Goal: Transaction & Acquisition: Purchase product/service

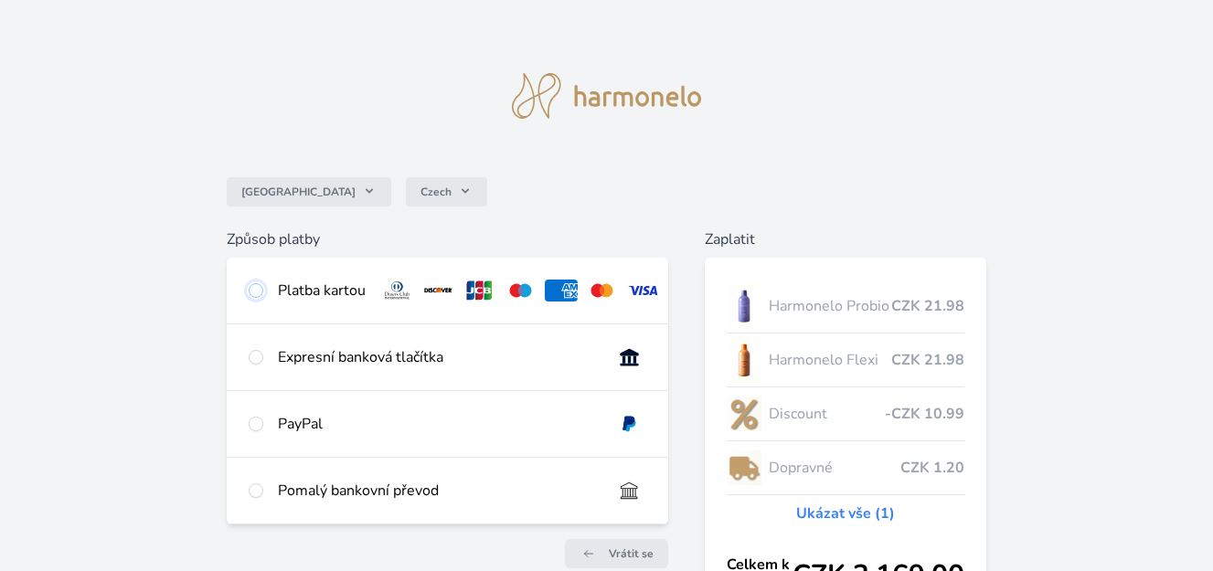
click at [255, 291] on input "radio" at bounding box center [256, 290] width 15 height 15
radio input "true"
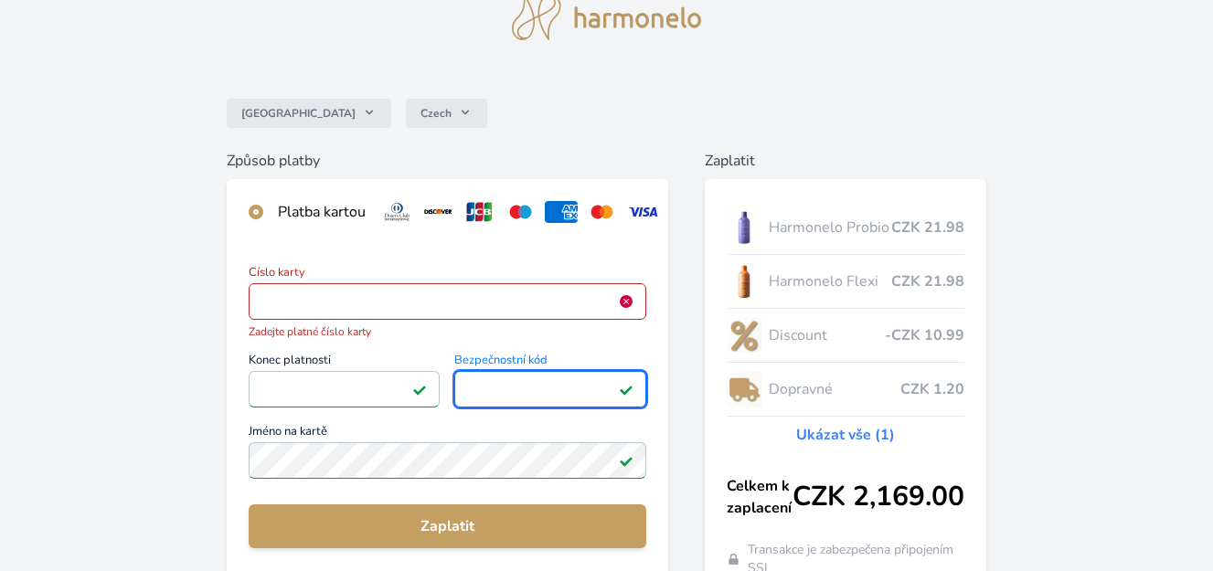
scroll to position [183, 0]
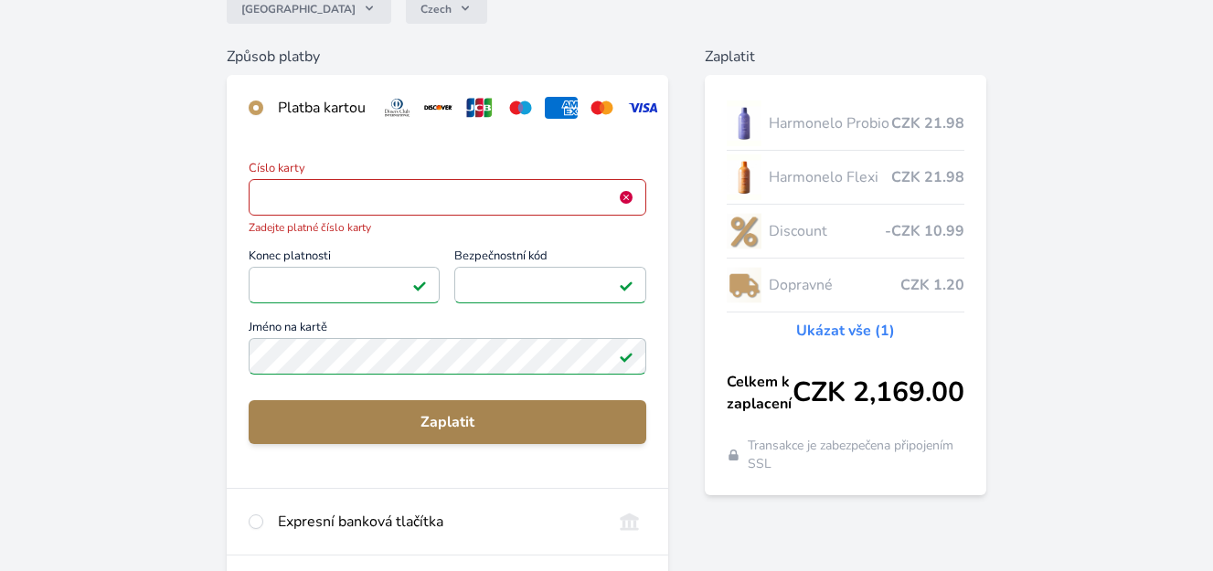
click at [447, 432] on span "Zaplatit" at bounding box center [447, 422] width 368 height 22
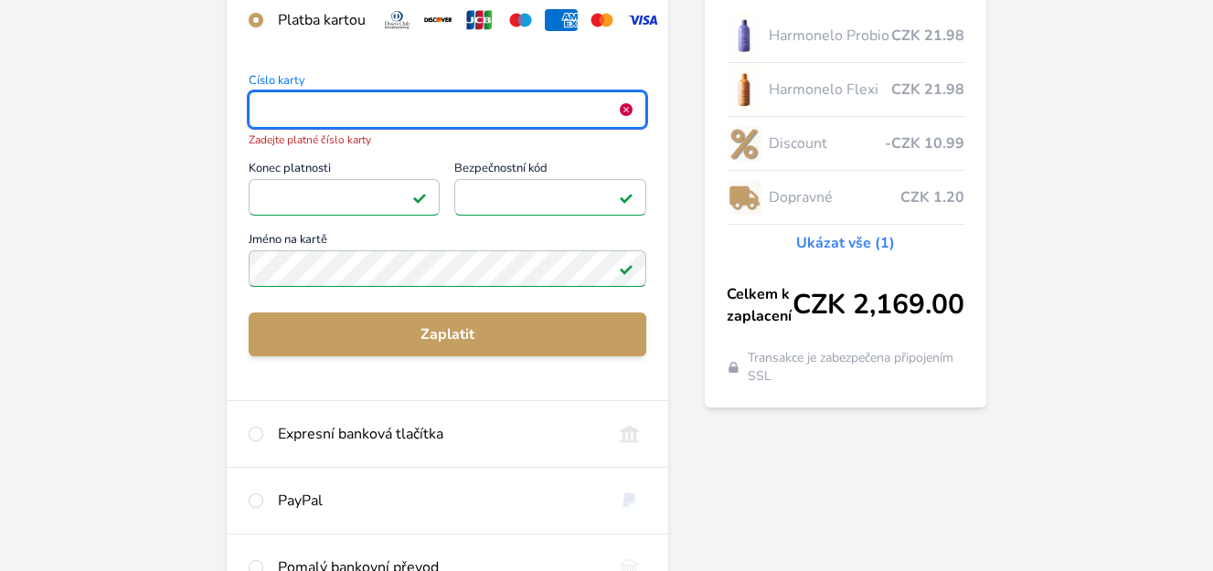
scroll to position [179, 0]
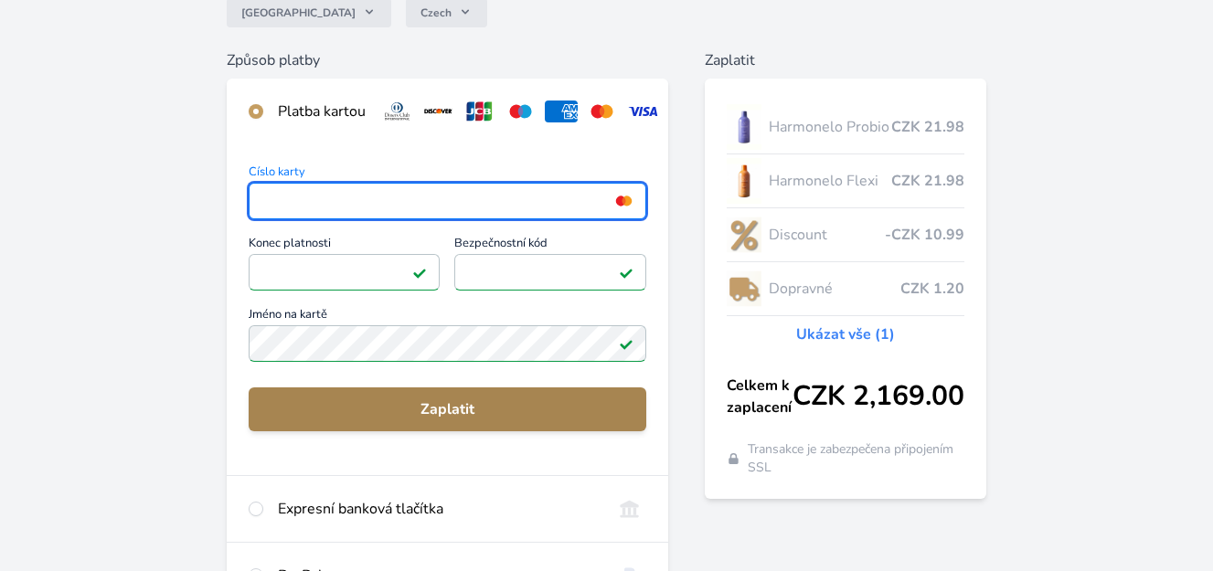
click at [449, 417] on span "Zaplatit" at bounding box center [447, 410] width 368 height 22
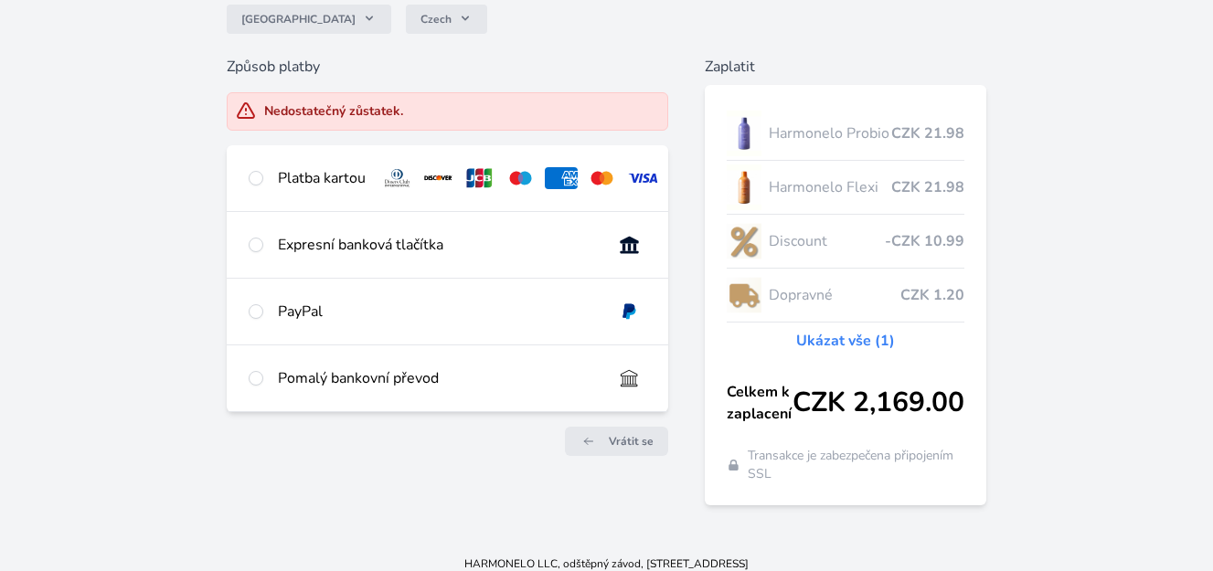
scroll to position [183, 0]
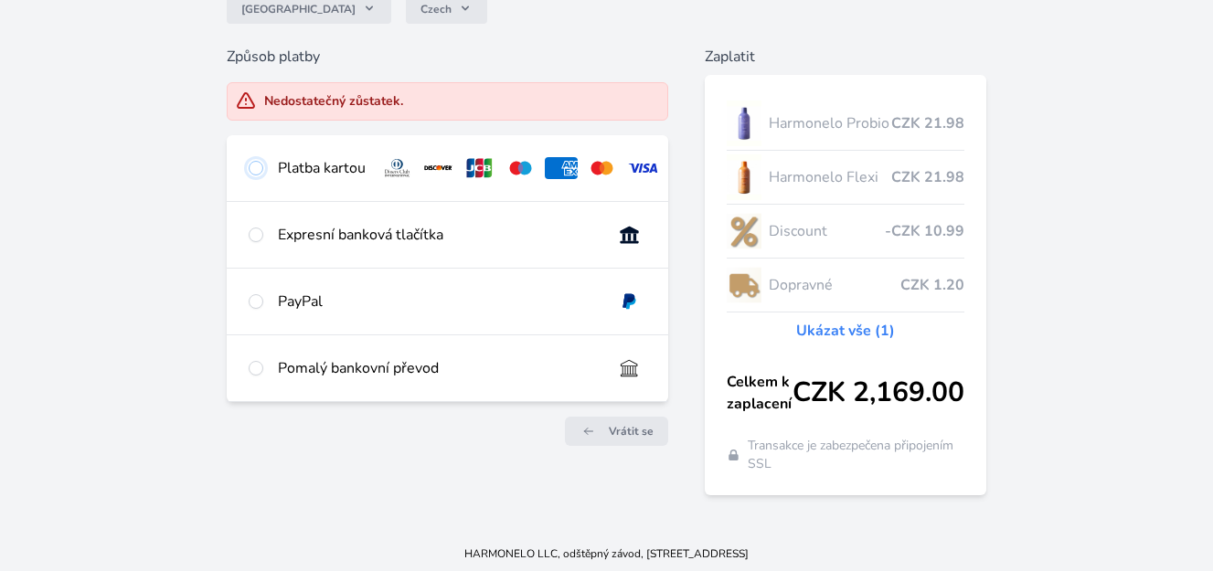
click at [254, 165] on input "radio" at bounding box center [256, 168] width 15 height 15
radio input "true"
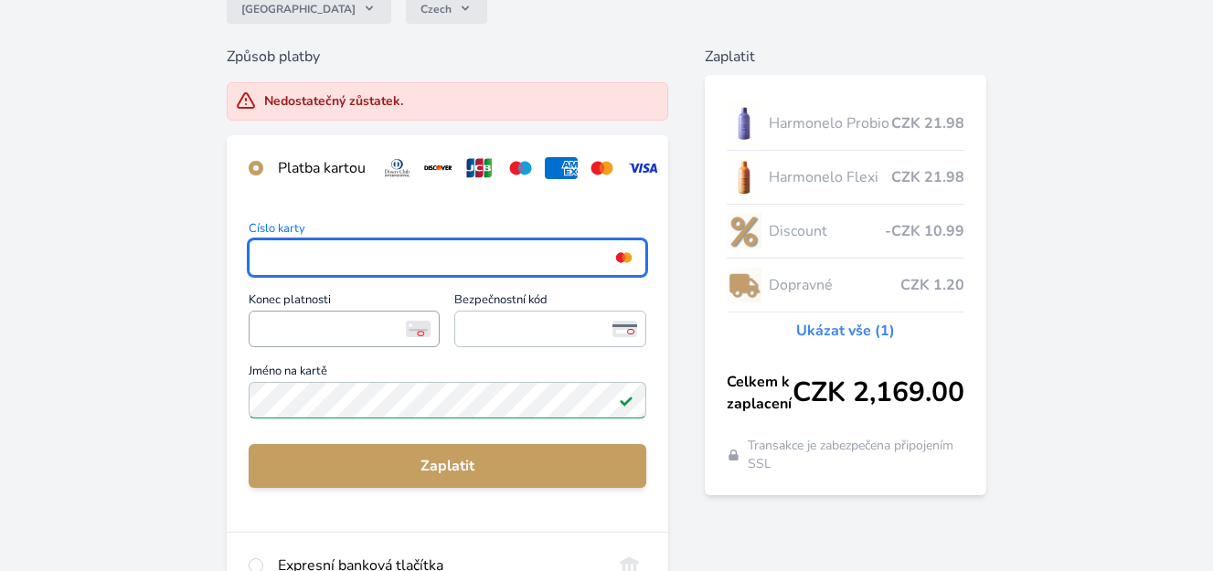
click at [301, 327] on span "<p>Your browser does not support iframes.</p>" at bounding box center [344, 329] width 191 height 37
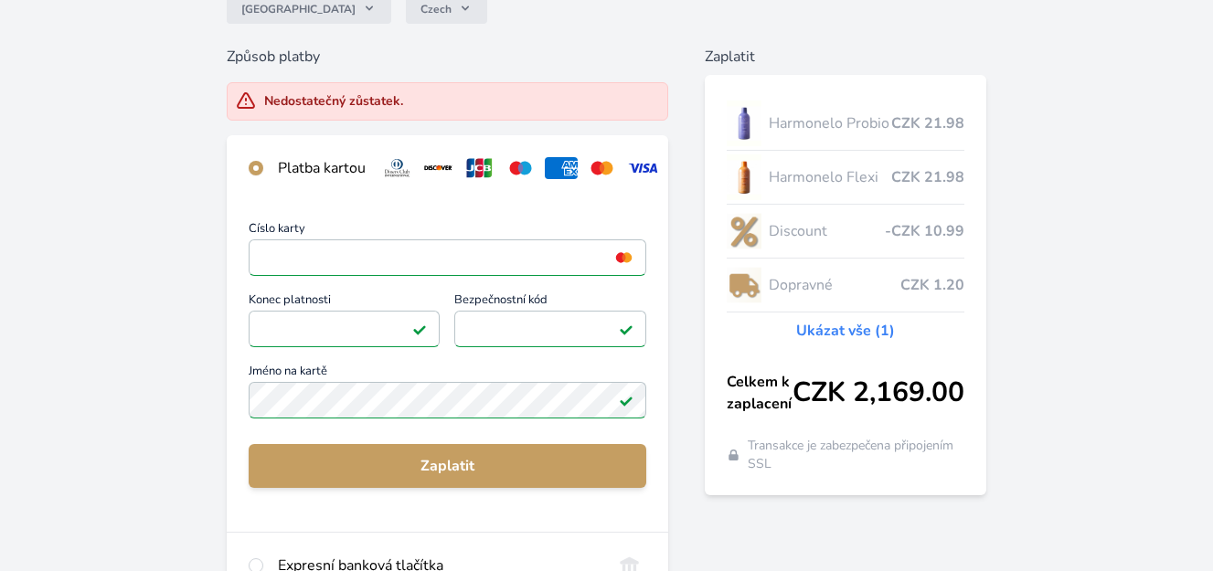
click at [461, 469] on button "Zaplatit" at bounding box center [448, 466] width 398 height 44
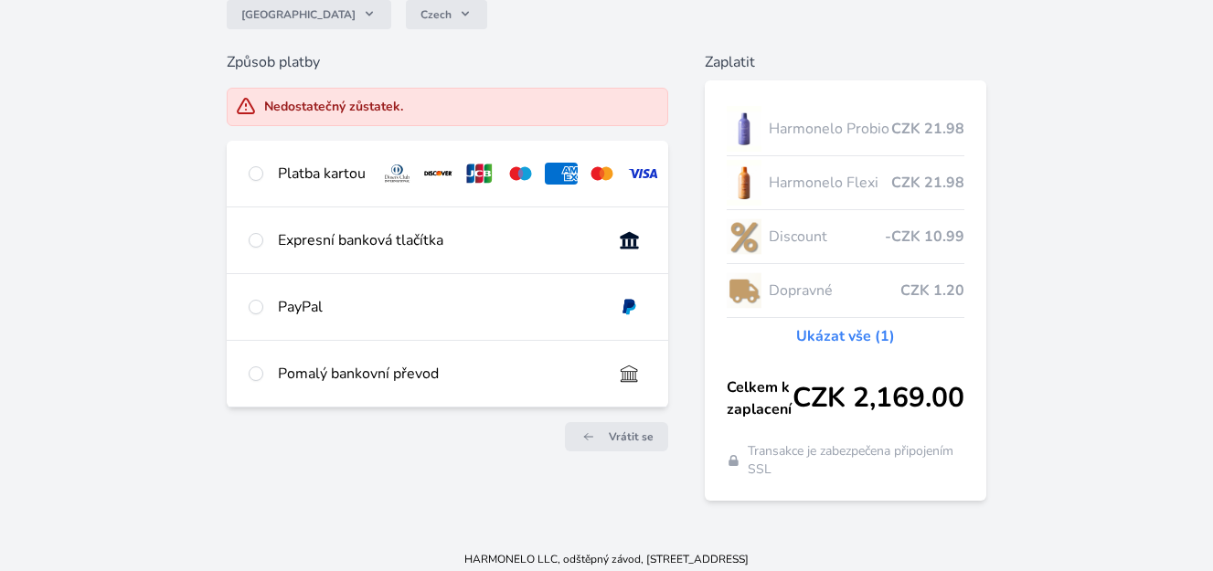
scroll to position [183, 0]
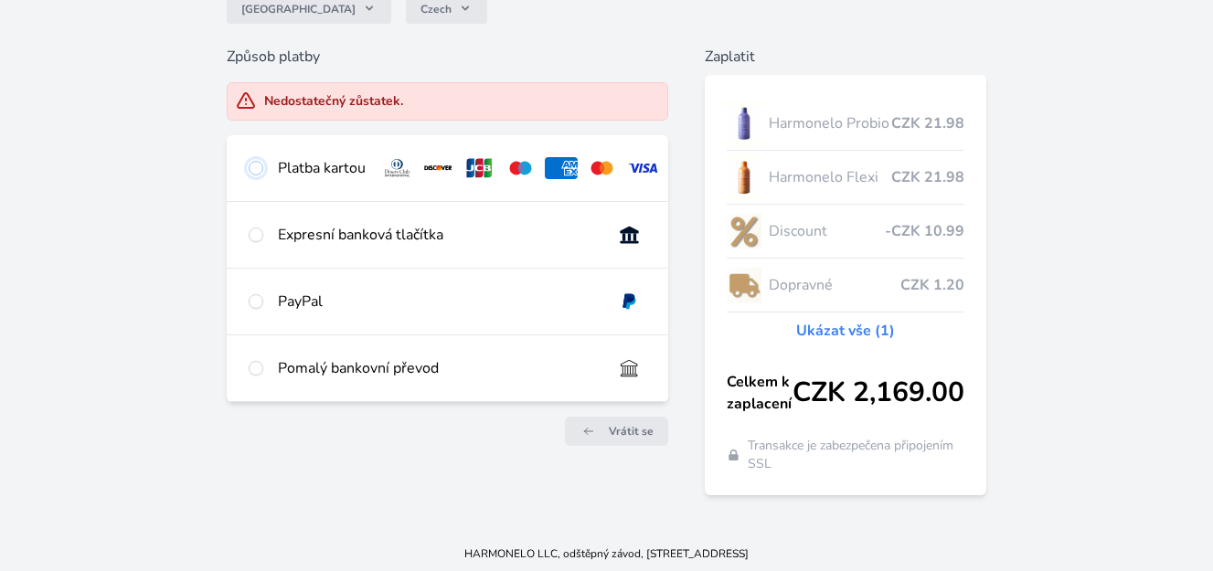
click at [256, 169] on input "radio" at bounding box center [256, 168] width 15 height 15
radio input "true"
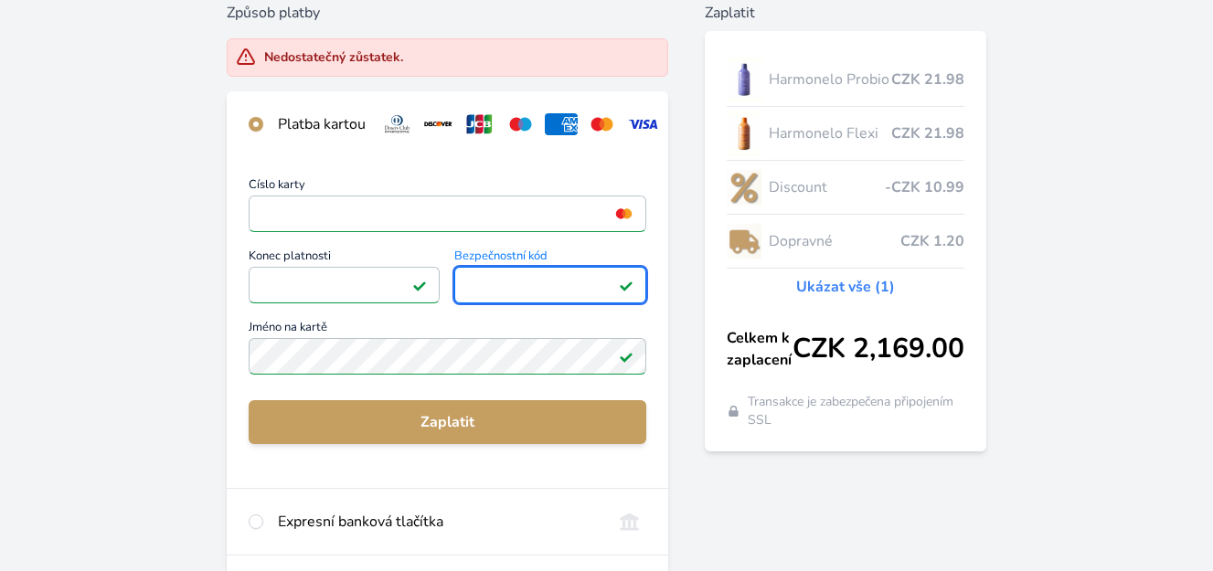
scroll to position [274, 0]
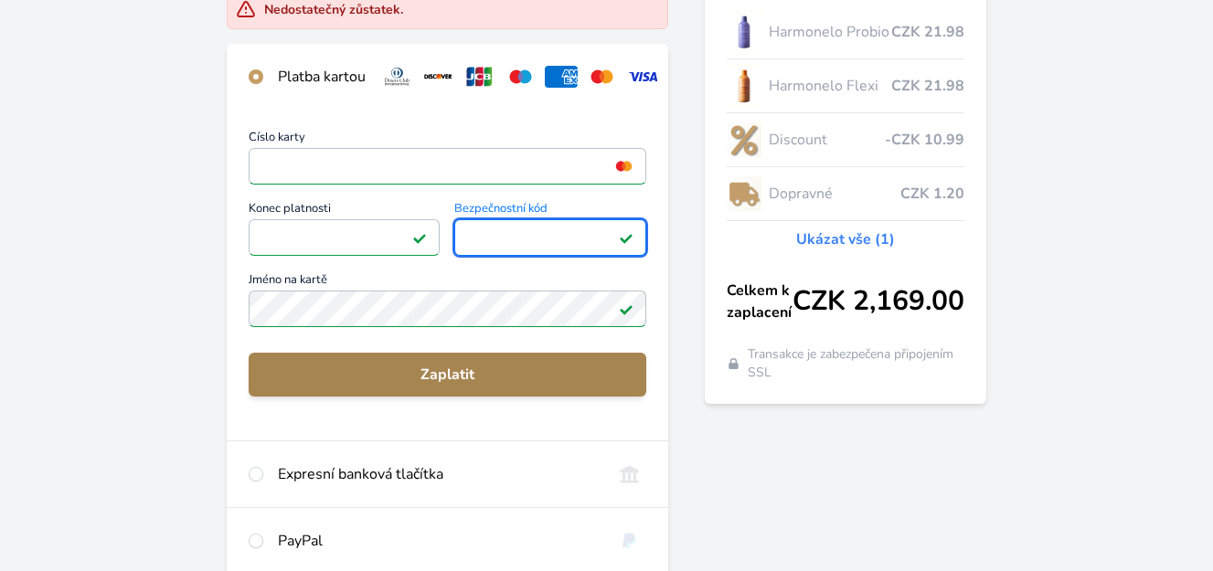
click at [454, 386] on span "Zaplatit" at bounding box center [447, 375] width 368 height 22
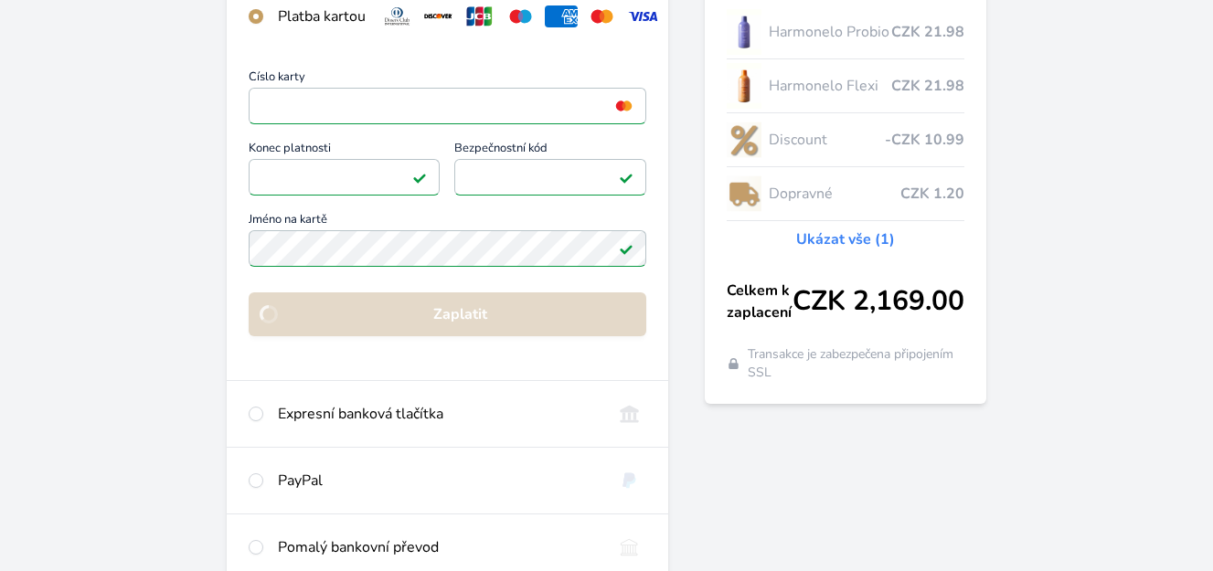
scroll to position [214, 0]
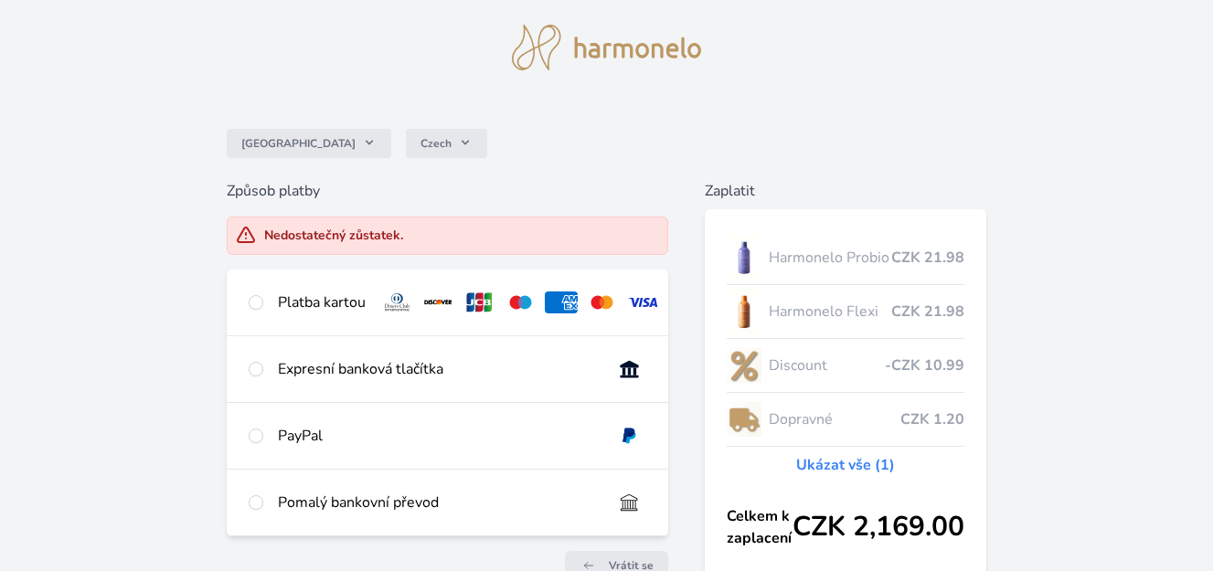
scroll to position [5, 0]
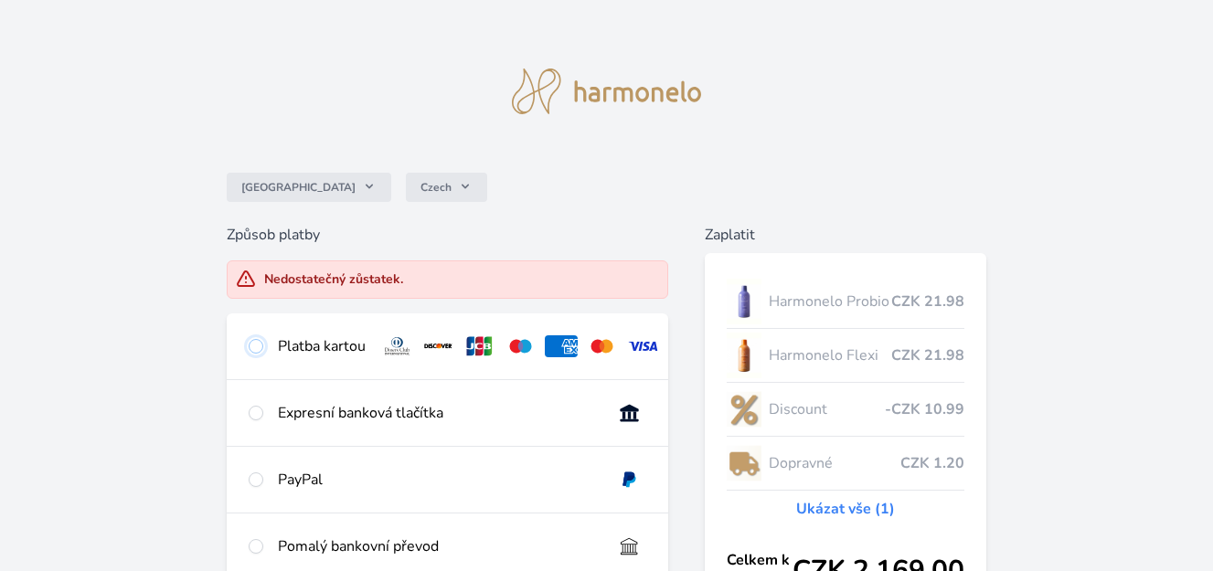
click at [258, 346] on input "radio" at bounding box center [256, 346] width 15 height 15
radio input "true"
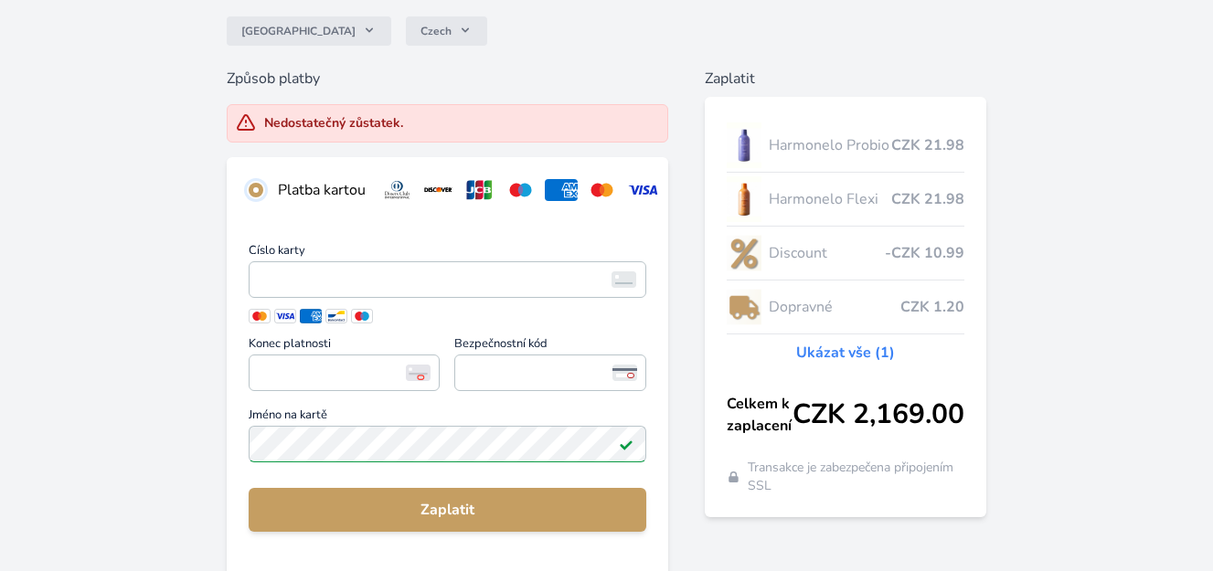
scroll to position [187, 0]
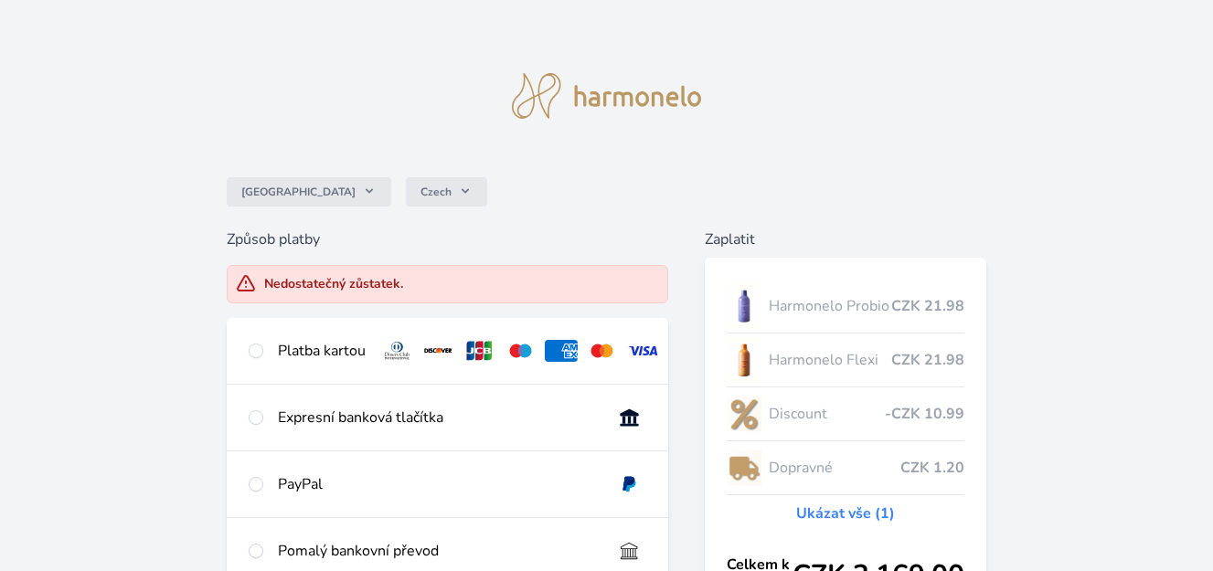
scroll to position [183, 0]
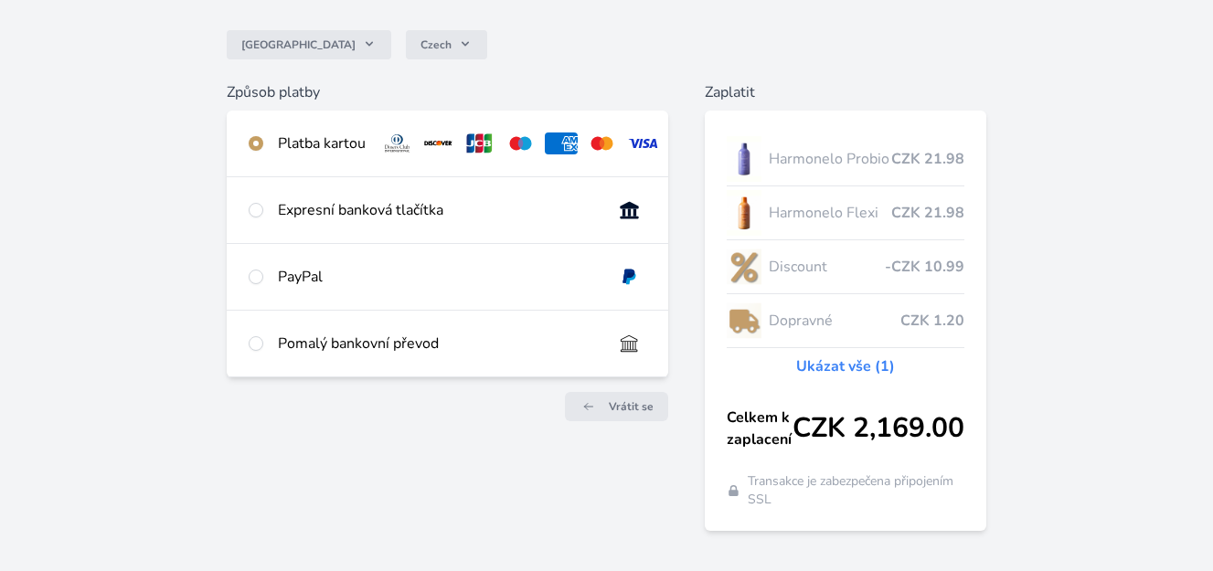
scroll to position [183, 0]
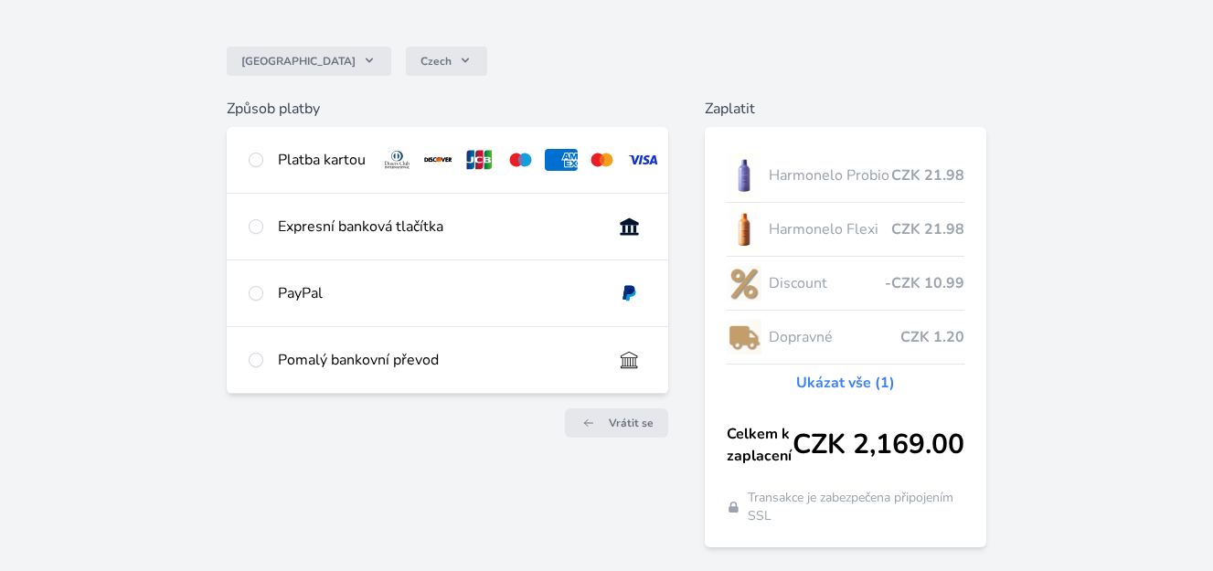
scroll to position [183, 0]
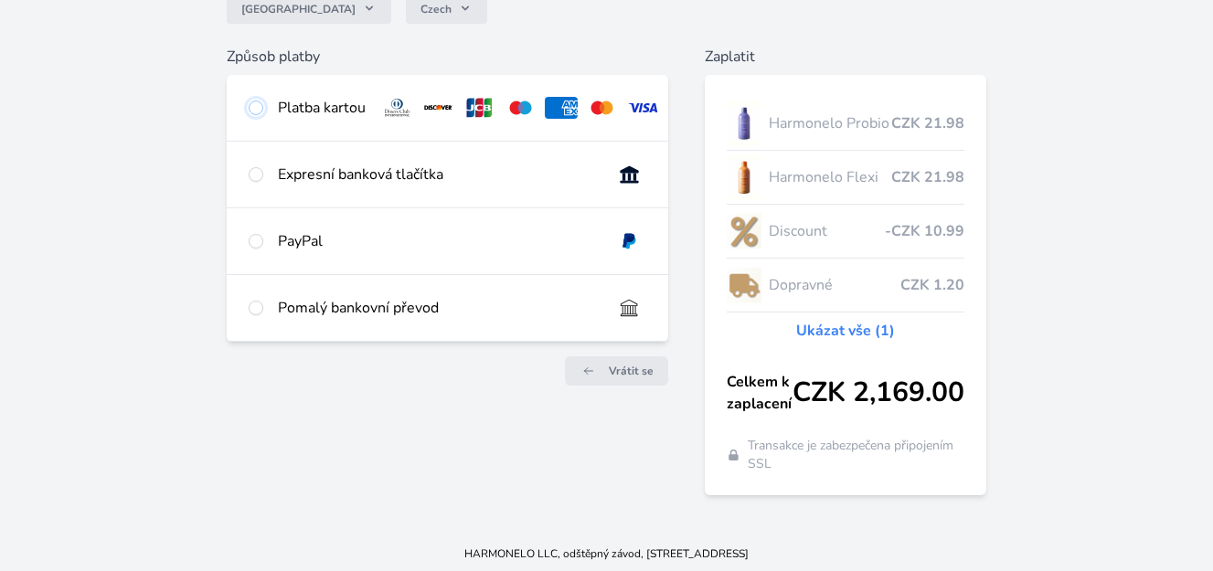
click at [258, 103] on input "radio" at bounding box center [256, 108] width 15 height 15
radio input "true"
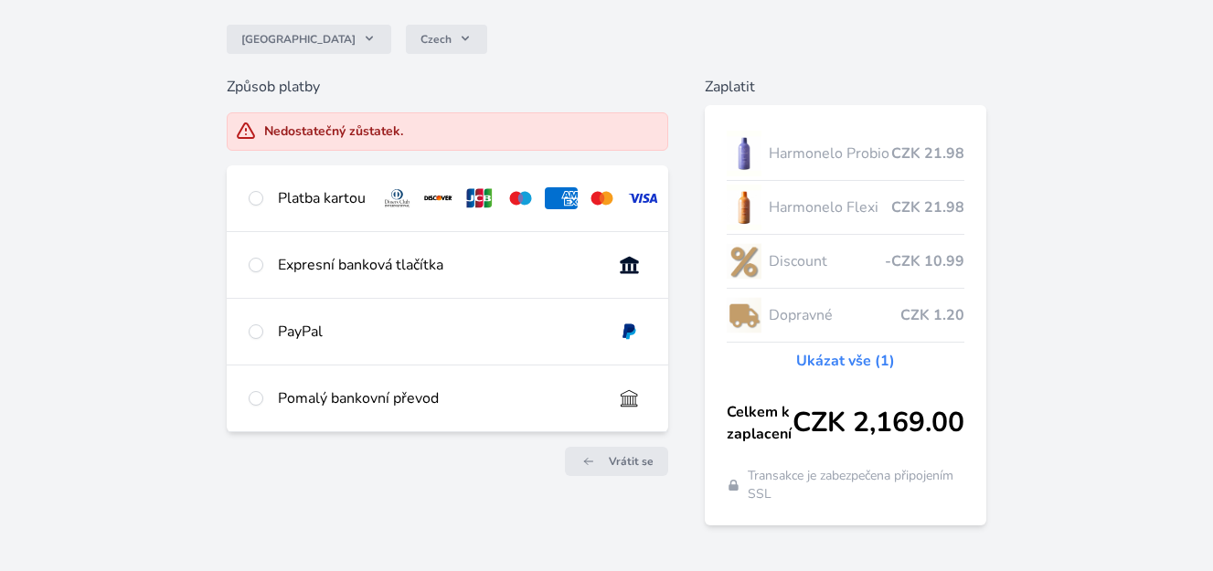
scroll to position [183, 0]
